Goal: Check status: Check status

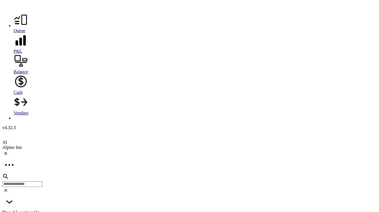
scroll to position [912, 0]
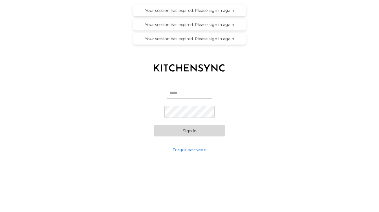
click at [195, 92] on input "Email" at bounding box center [190, 93] width 46 height 12
type input "**********"
click at [194, 137] on div "**********" at bounding box center [189, 111] width 379 height 70
click at [193, 133] on button "Sign in" at bounding box center [189, 130] width 70 height 11
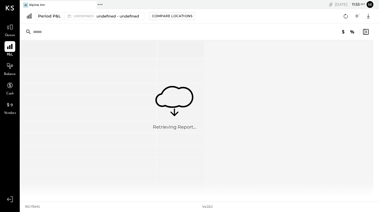
click at [10, 43] on icon at bounding box center [9, 46] width 7 height 7
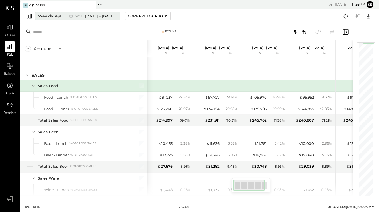
click at [56, 14] on div "Weekly P&L" at bounding box center [50, 16] width 24 height 6
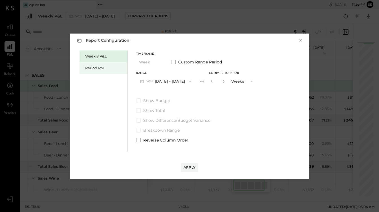
click at [101, 70] on div "Period P&L" at bounding box center [104, 67] width 39 height 5
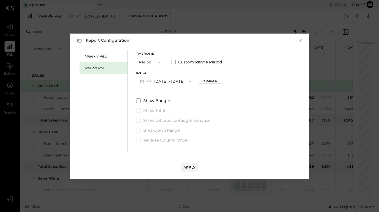
click at [157, 63] on icon "button" at bounding box center [159, 62] width 5 height 5
click at [153, 94] on div "Year" at bounding box center [150, 92] width 28 height 10
click at [171, 83] on button "2025 Dec 30, 2024 - Dec 28, 2025" at bounding box center [165, 81] width 59 height 10
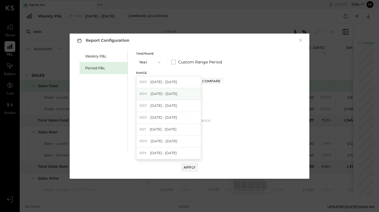
click at [172, 92] on span "Jan 1 - Dec 29, 2024" at bounding box center [164, 93] width 27 height 5
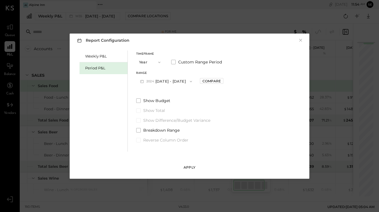
click at [188, 166] on div "Apply" at bounding box center [190, 167] width 12 height 5
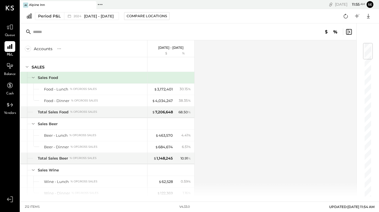
scroll to position [7, 0]
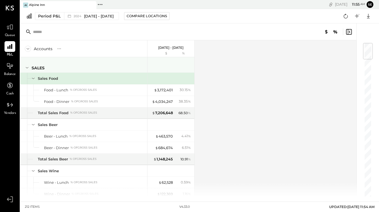
click at [27, 67] on icon at bounding box center [27, 68] width 6 height 6
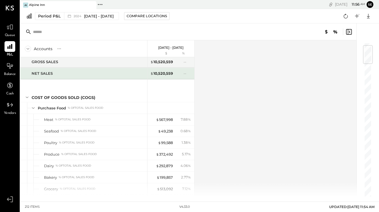
scroll to position [0, 0]
